Goal: Navigation & Orientation: Find specific page/section

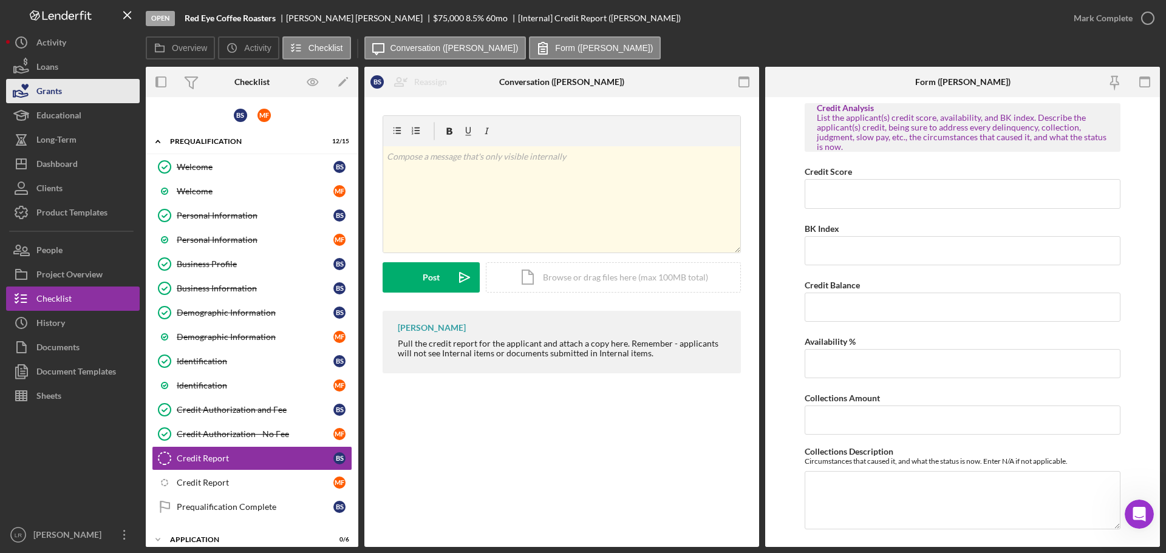
scroll to position [121, 0]
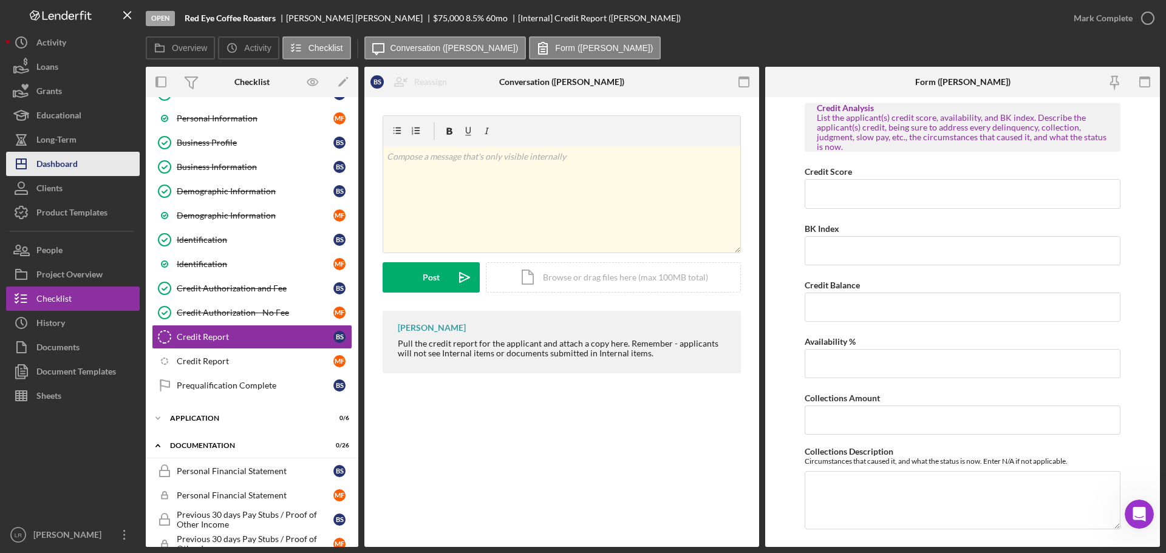
click at [52, 169] on div "Dashboard" at bounding box center [56, 165] width 41 height 27
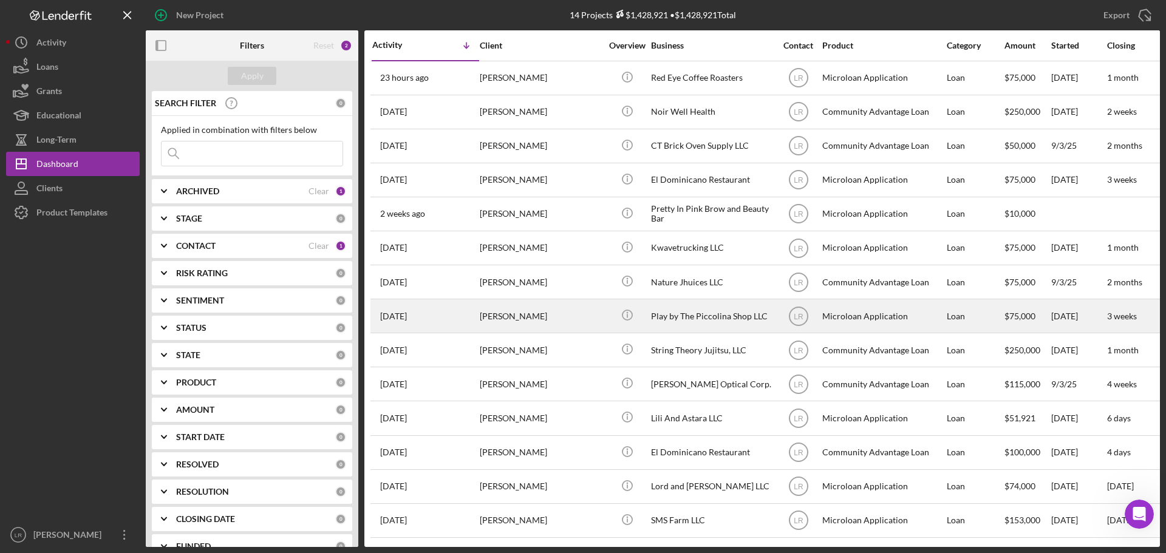
scroll to position [6, 0]
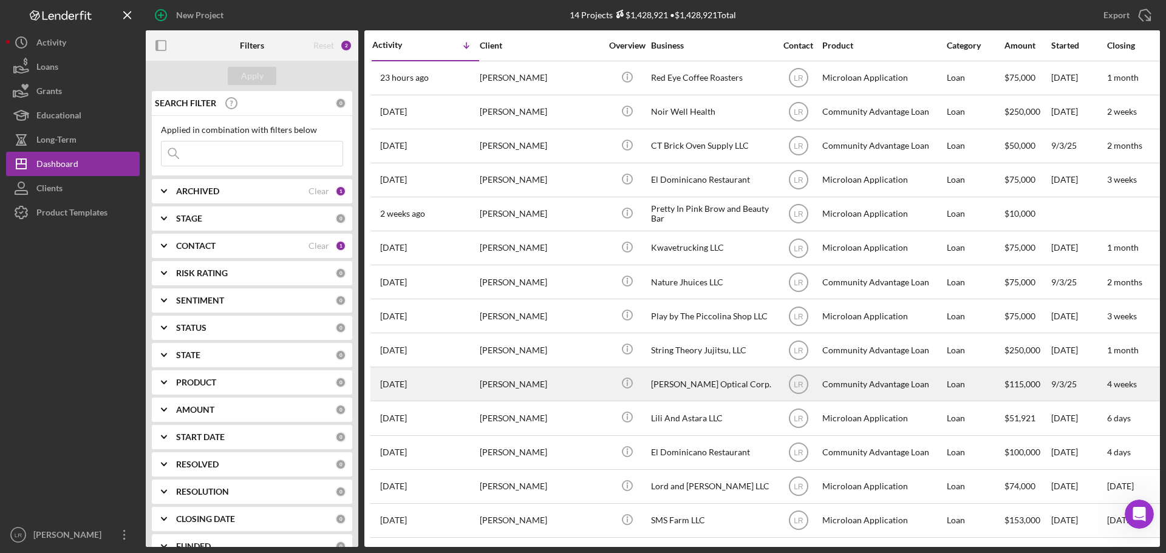
click at [564, 381] on div "[PERSON_NAME]" at bounding box center [540, 384] width 121 height 32
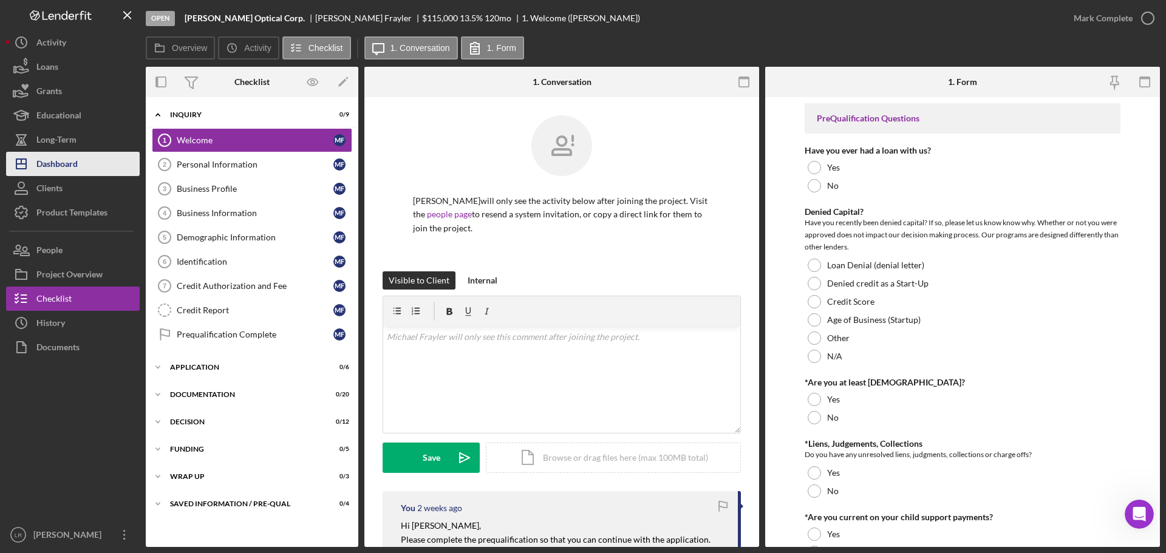
click at [64, 165] on div "Dashboard" at bounding box center [56, 165] width 41 height 27
